Goal: Check status

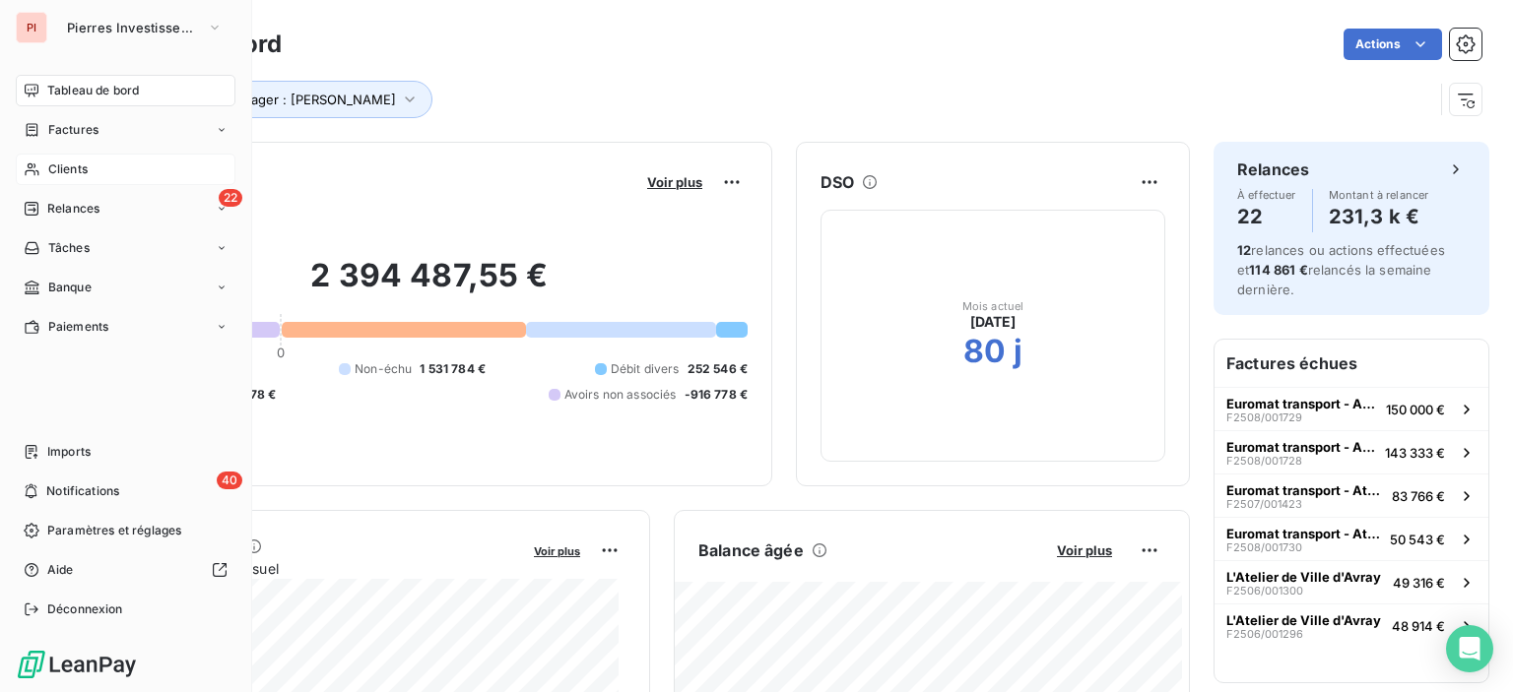
click at [95, 167] on div "Clients" at bounding box center [126, 170] width 220 height 32
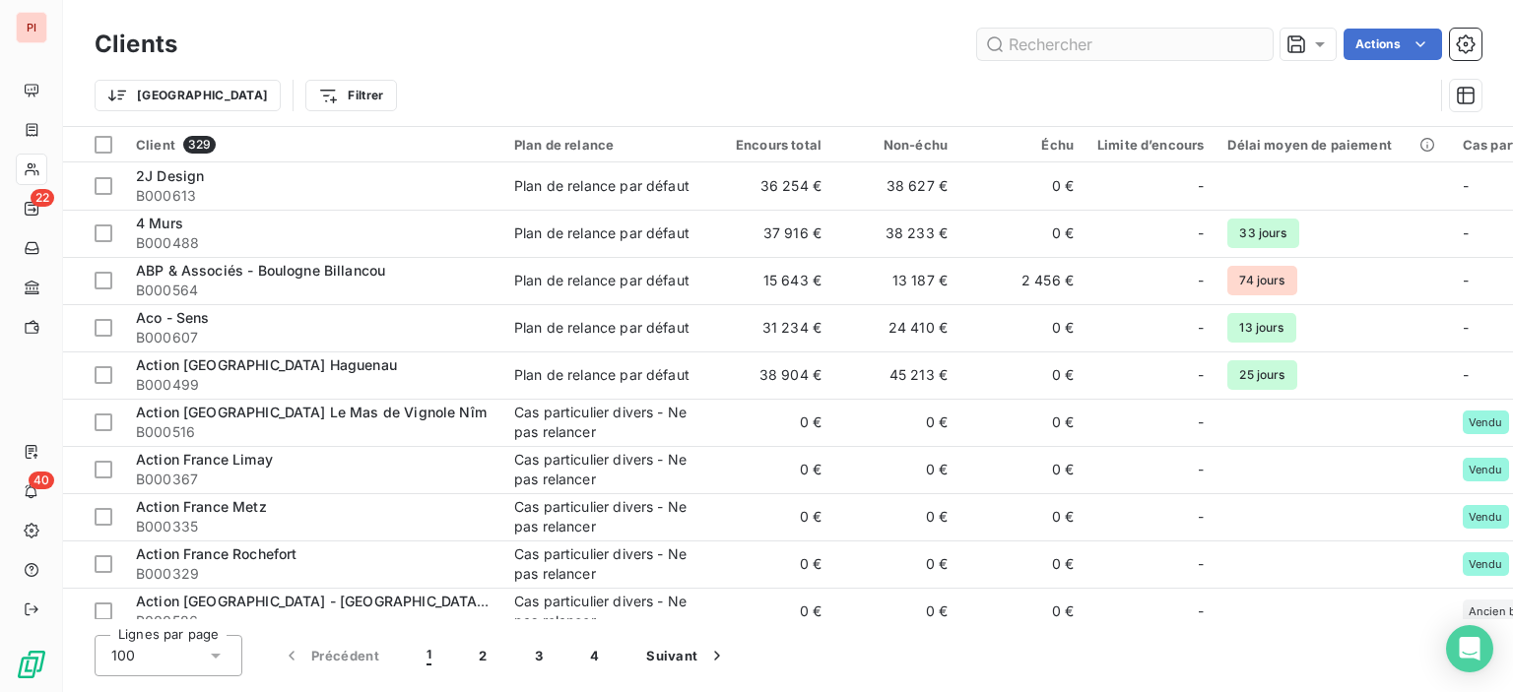
click at [1099, 44] on input "text" at bounding box center [1124, 45] width 295 height 32
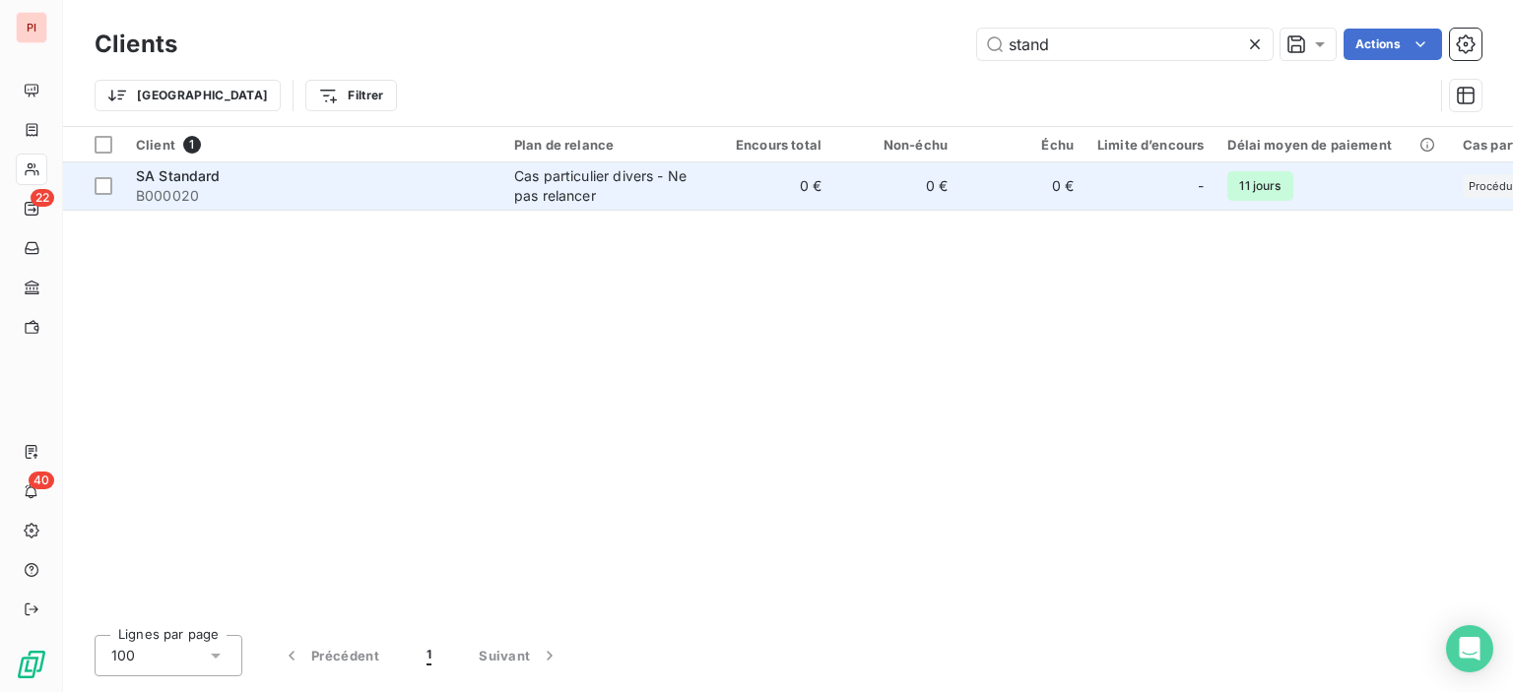
type input "stand"
click at [620, 179] on div "Cas particulier divers - Ne pas relancer" at bounding box center [604, 185] width 181 height 39
